Goal: Transaction & Acquisition: Purchase product/service

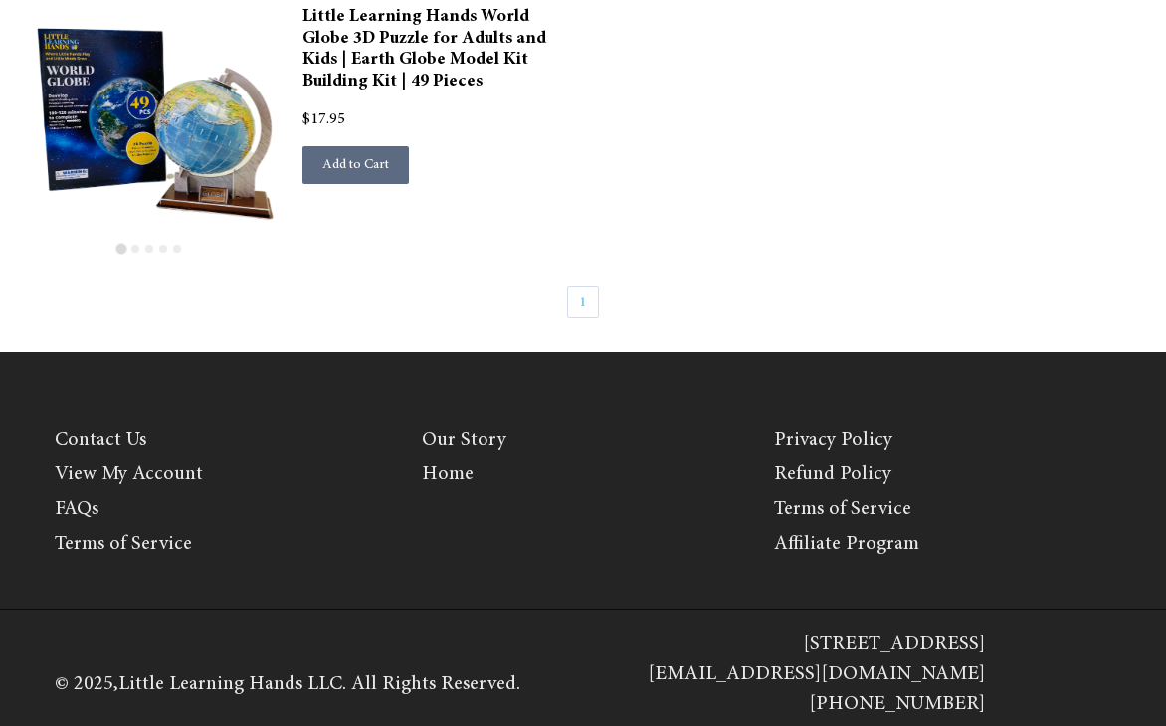
scroll to position [1549, 0]
